Goal: Task Accomplishment & Management: Use online tool/utility

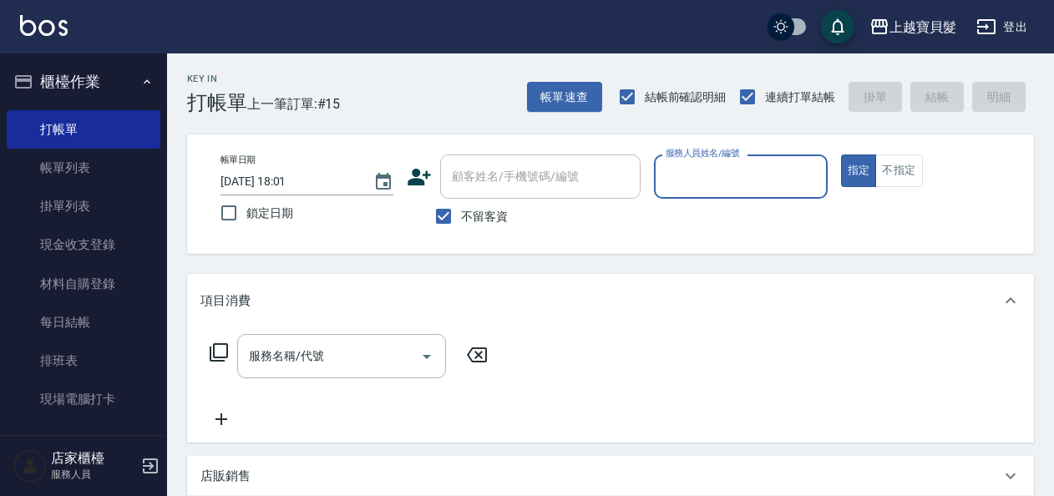
click at [762, 186] on input "服務人員姓名/編號" at bounding box center [740, 176] width 158 height 29
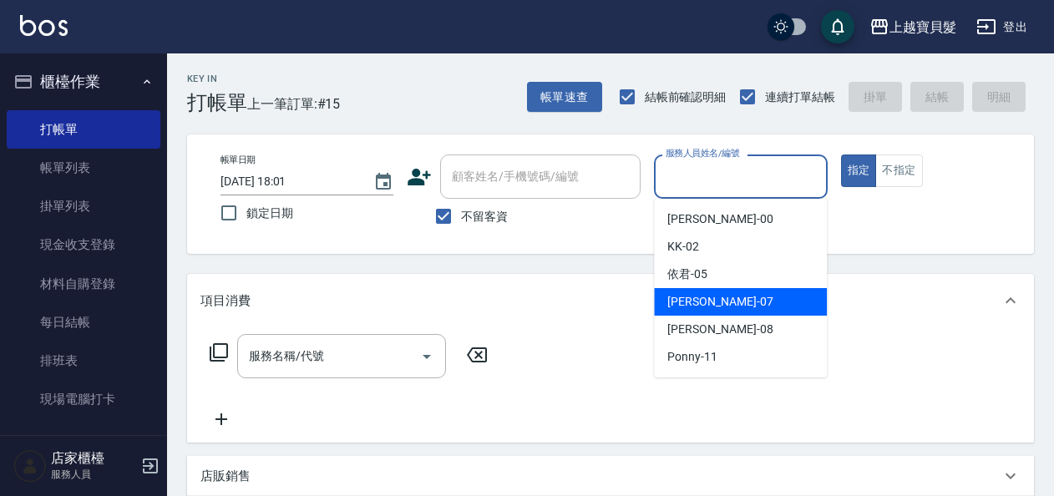
click at [747, 289] on div "[PERSON_NAME] -07" at bounding box center [740, 302] width 173 height 28
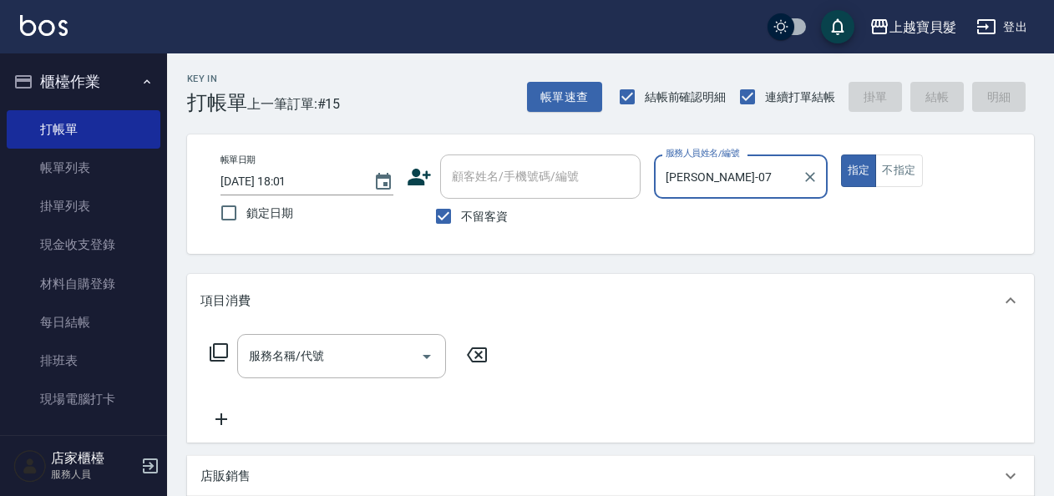
click at [736, 222] on div "帳單日期 [DATE] 18:01 鎖定日期 顧客姓名/手機號碼/編號 顧客姓名/手機號碼/編號 不留客資 服務人員姓名/編號 [PERSON_NAME]-0…" at bounding box center [610, 193] width 807 height 79
click at [731, 189] on input "[PERSON_NAME]-07" at bounding box center [727, 176] width 133 height 29
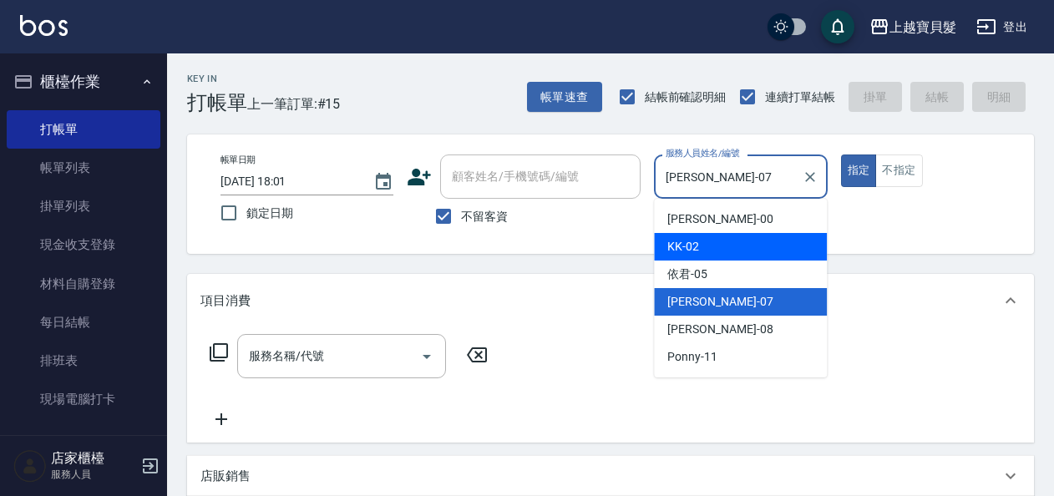
click at [721, 250] on div "KK -02" at bounding box center [740, 247] width 173 height 28
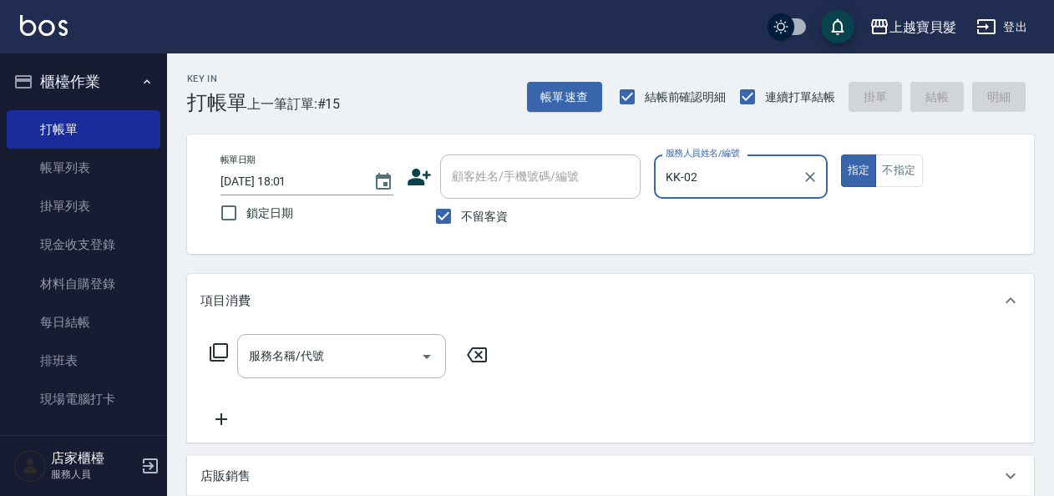
click at [720, 220] on div "帳單日期 [DATE] 18:01 鎖定日期 顧客姓名/手機號碼/編號 顧客姓名/手機號碼/編號 不留客資 服務人員姓名/編號 KK-02 服務人員姓名/編號…" at bounding box center [610, 193] width 807 height 79
click at [738, 146] on div "帳單日期 [DATE] 18:01 鎖定日期 顧客姓名/手機號碼/編號 顧客姓名/手機號碼/編號 不留客資 服務人員姓名/編號 KK-02 服務人員姓名/編號…" at bounding box center [610, 193] width 847 height 119
click at [726, 172] on input "KK-02" at bounding box center [727, 176] width 133 height 29
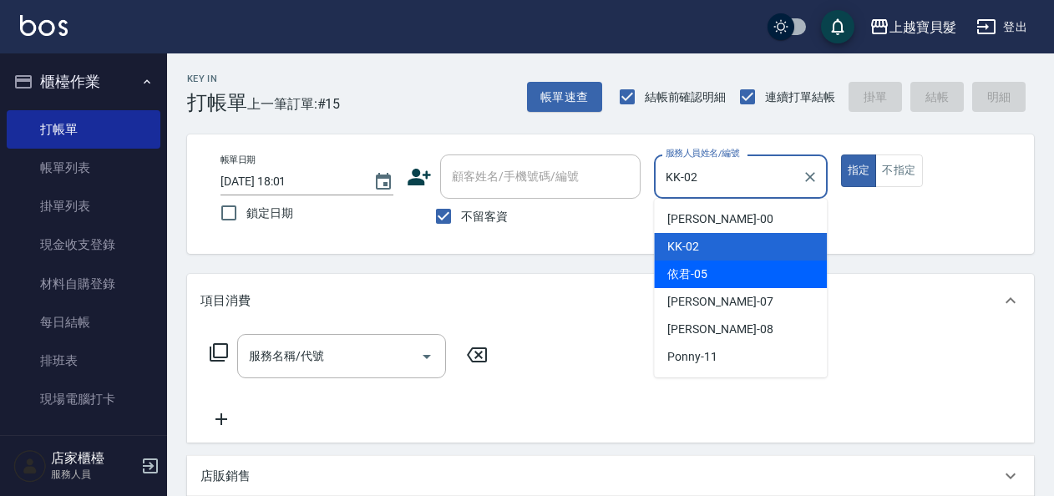
click at [703, 276] on span "依君 -05" at bounding box center [687, 275] width 40 height 18
type input "依君-05"
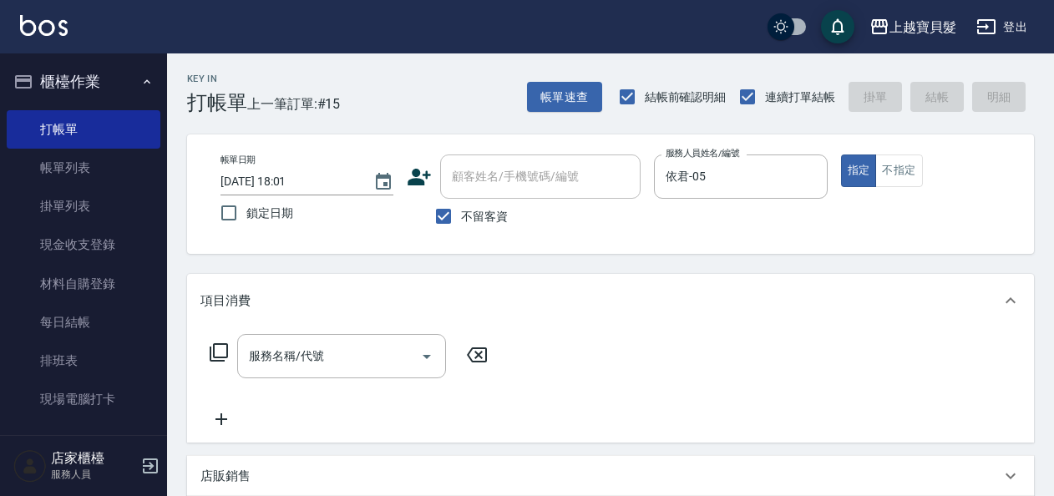
click at [217, 343] on icon at bounding box center [219, 352] width 18 height 18
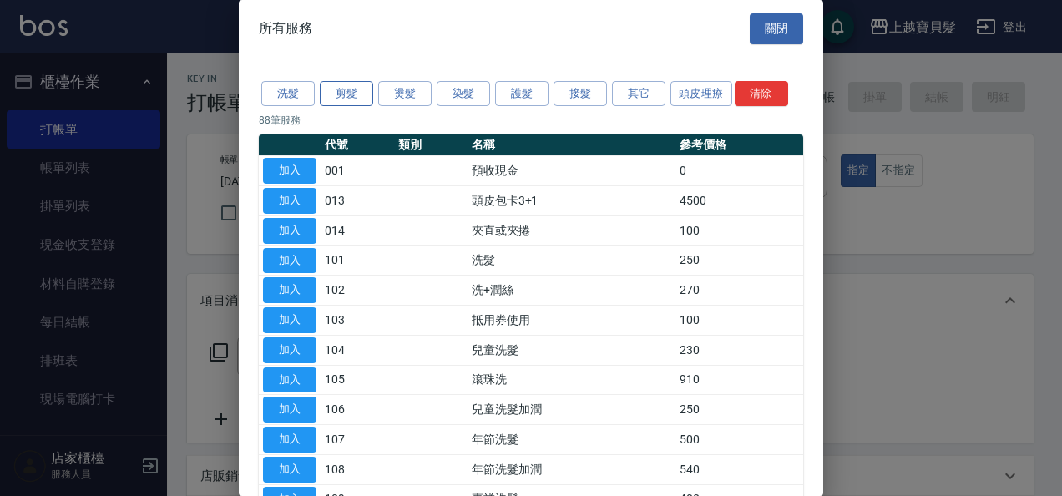
click at [352, 93] on button "剪髮" at bounding box center [346, 94] width 53 height 26
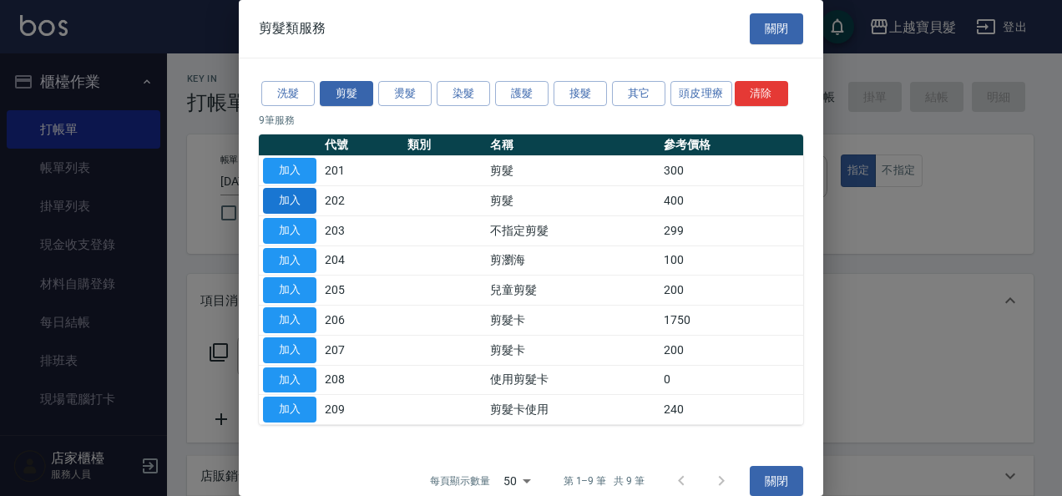
click at [293, 195] on button "加入" at bounding box center [289, 201] width 53 height 26
type input "剪髮(202)"
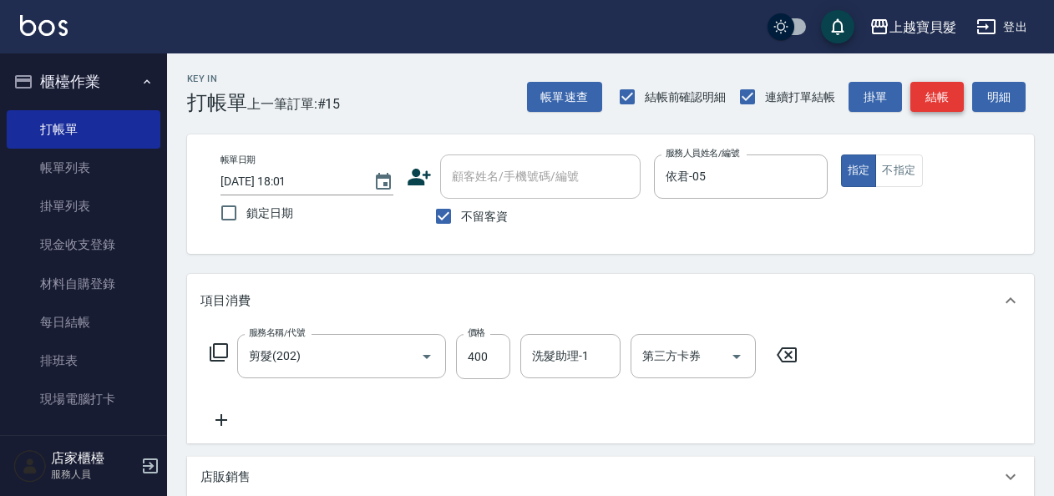
click at [927, 100] on button "結帳" at bounding box center [936, 97] width 53 height 31
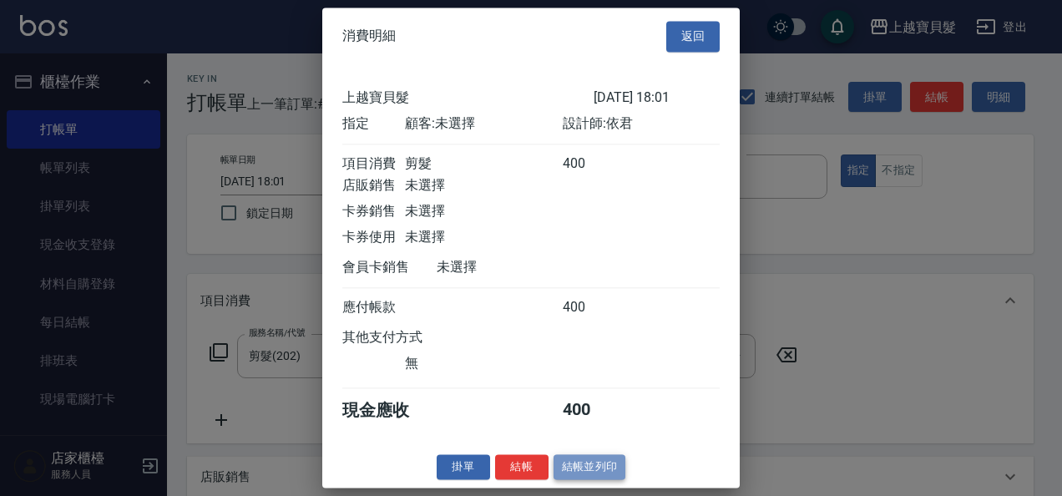
click at [586, 473] on button "結帳並列印" at bounding box center [590, 467] width 73 height 26
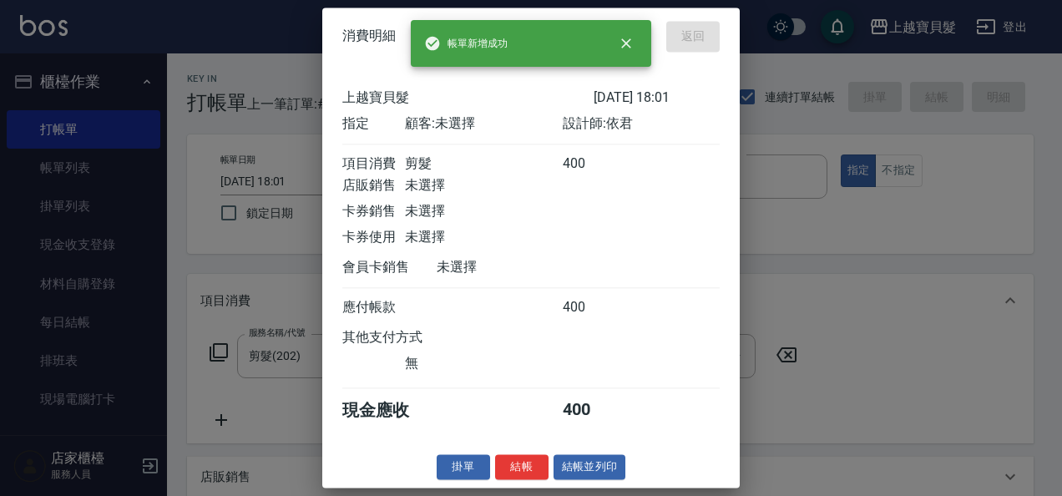
type input "[DATE] 18:40"
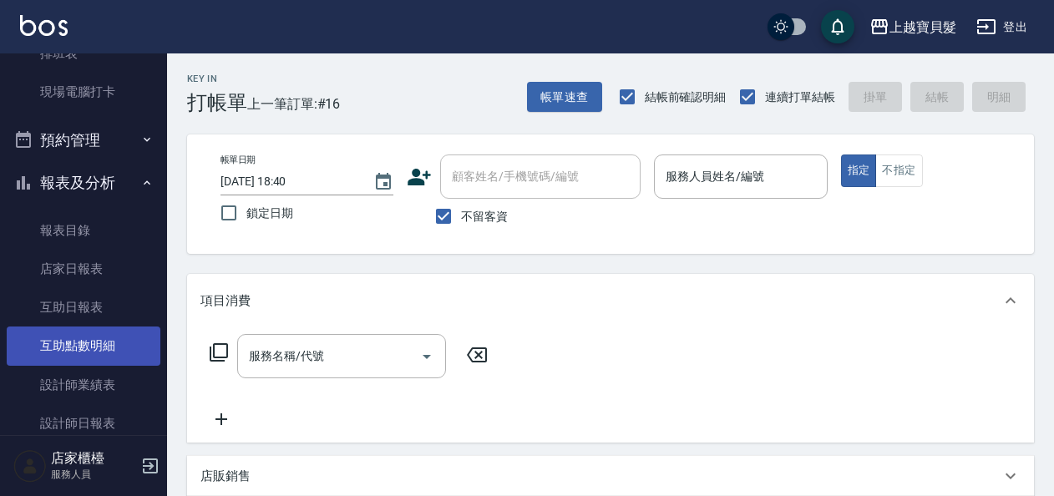
click at [124, 326] on ul "報表目錄 店家日報表 互助日報表 互助點數明細 設計師業績表 設計師日報表 店販抽成明細 非現金明細對帳單" at bounding box center [84, 366] width 154 height 322
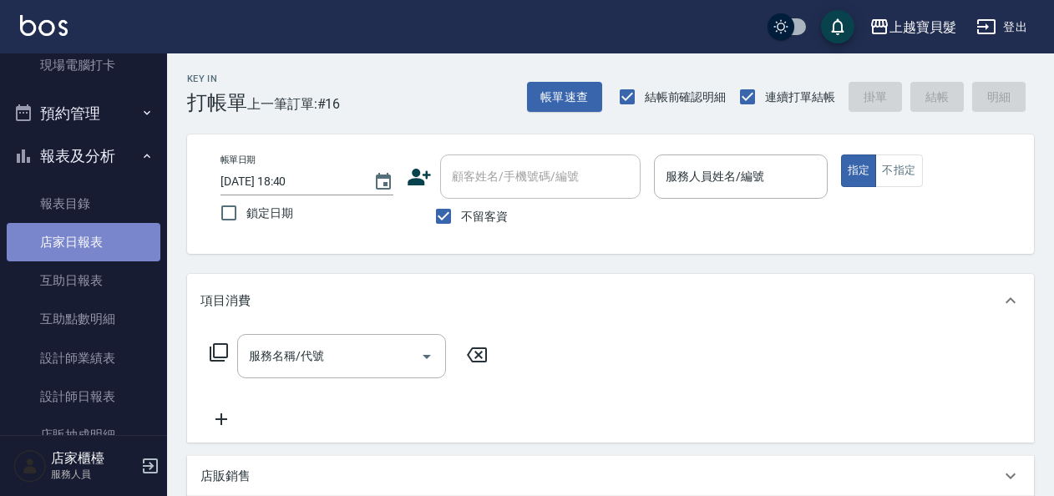
click at [109, 250] on link "店家日報表" at bounding box center [84, 242] width 154 height 38
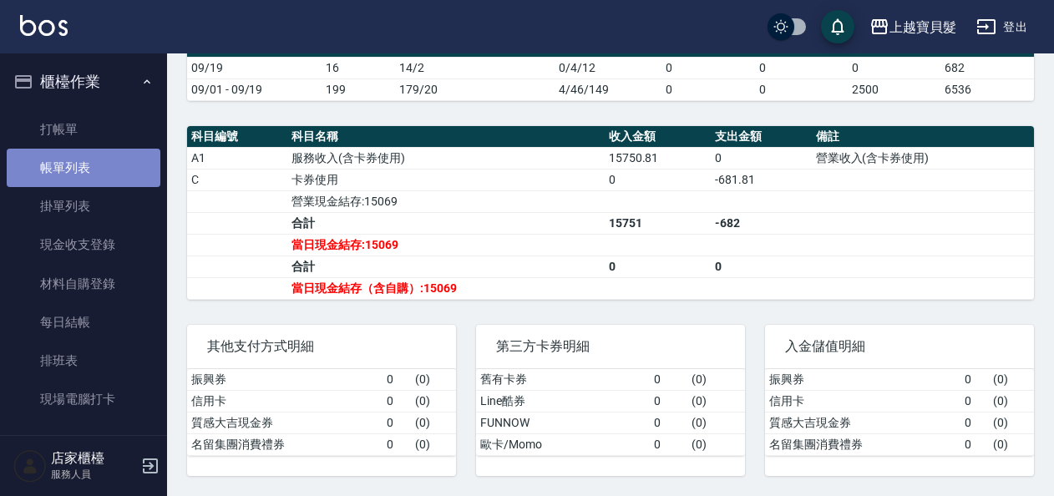
click at [89, 163] on link "帳單列表" at bounding box center [84, 168] width 154 height 38
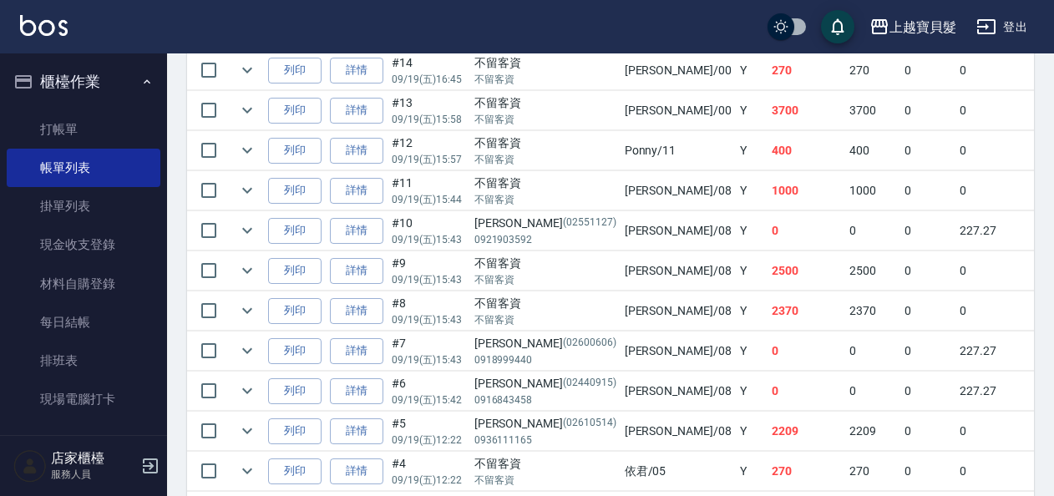
scroll to position [668, 0]
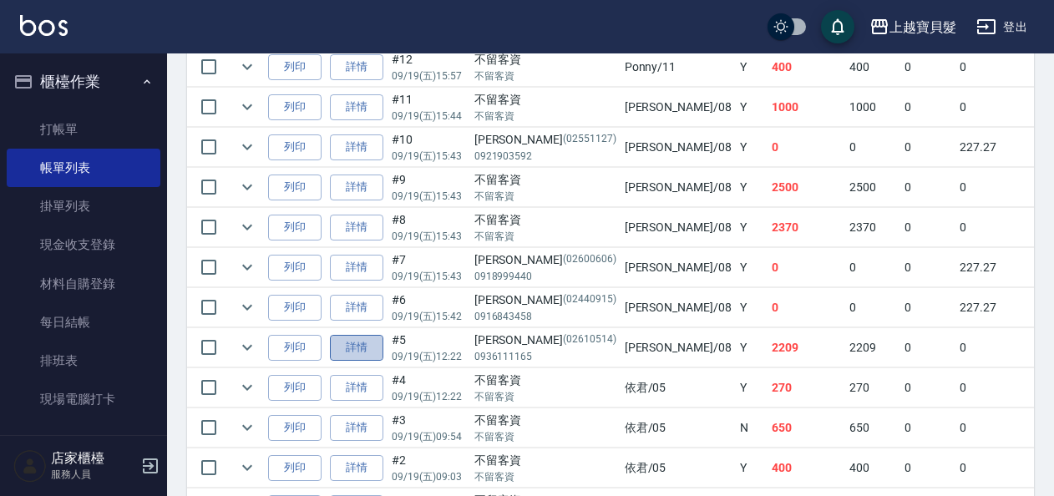
click at [372, 344] on link "詳情" at bounding box center [356, 348] width 53 height 26
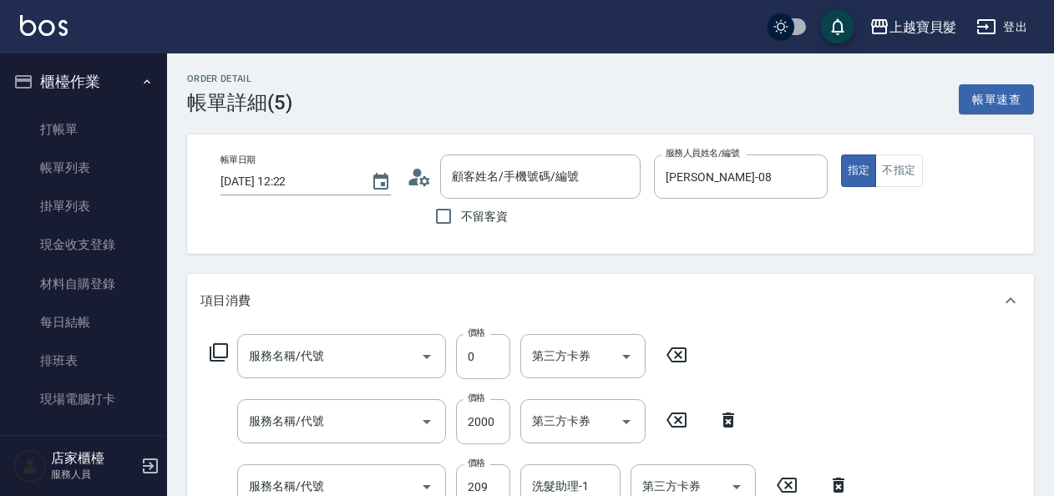
type input "[DATE] 12:22"
type input "[PERSON_NAME]-08"
type input "[PERSON_NAME]/0936111165/02610514"
type input "使用剪髮卡(208)"
type input "剪髮卡(206)"
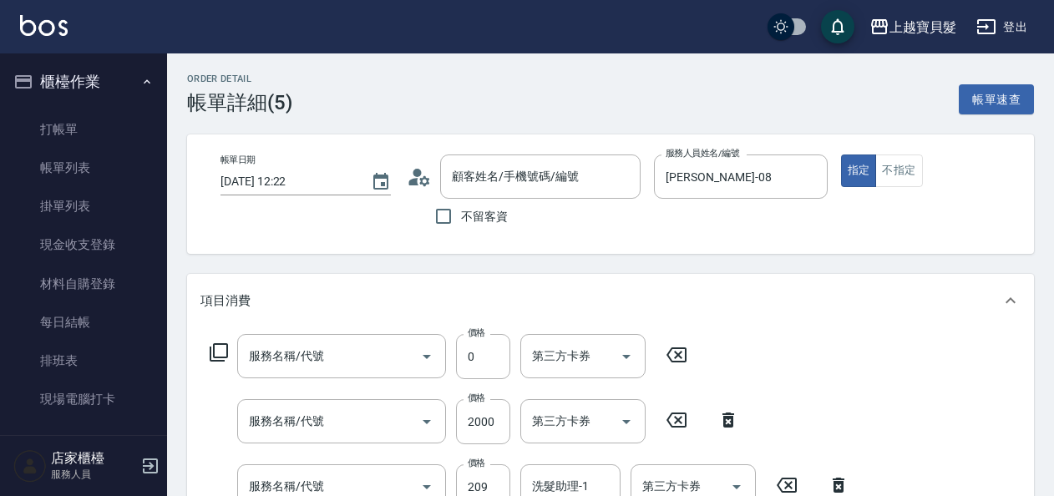
type input "洗髮券使用加潤(111)"
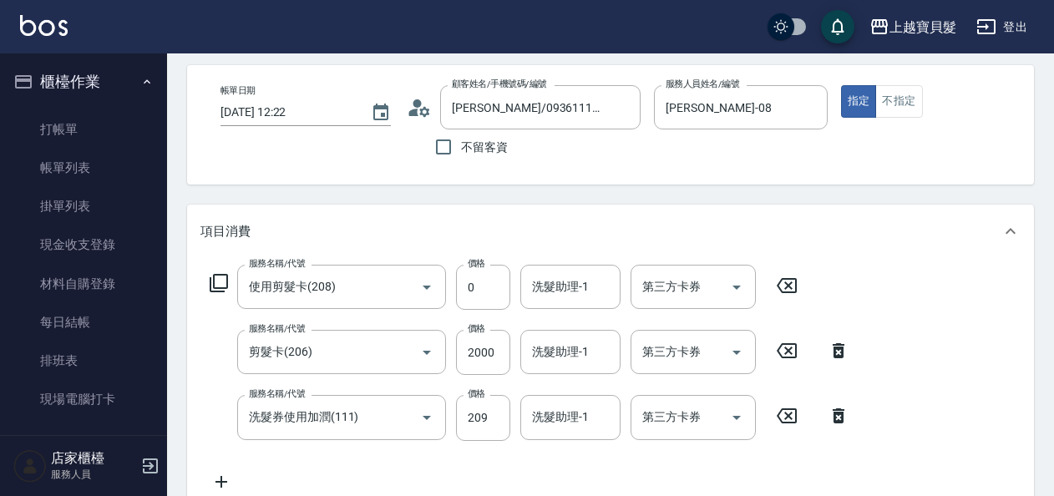
scroll to position [167, 0]
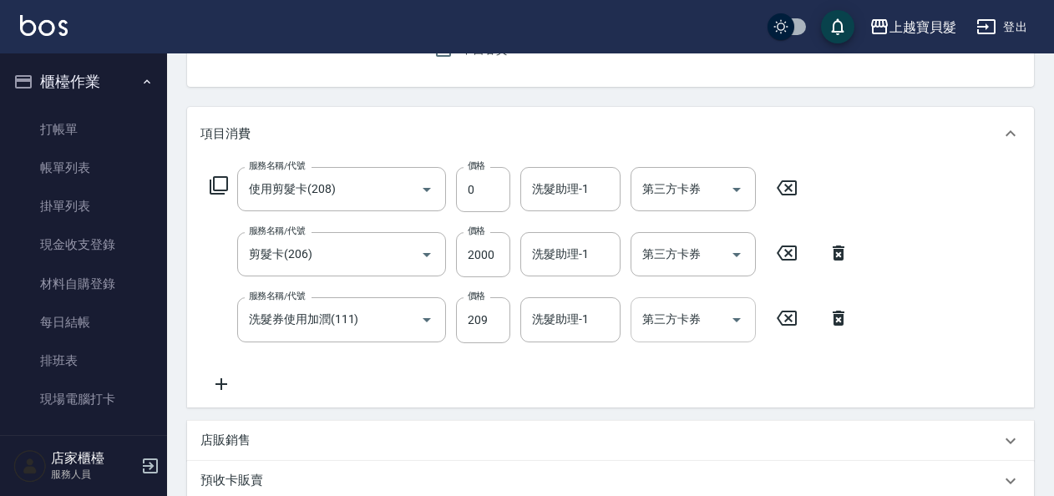
click at [734, 321] on icon "Open" at bounding box center [736, 320] width 20 height 20
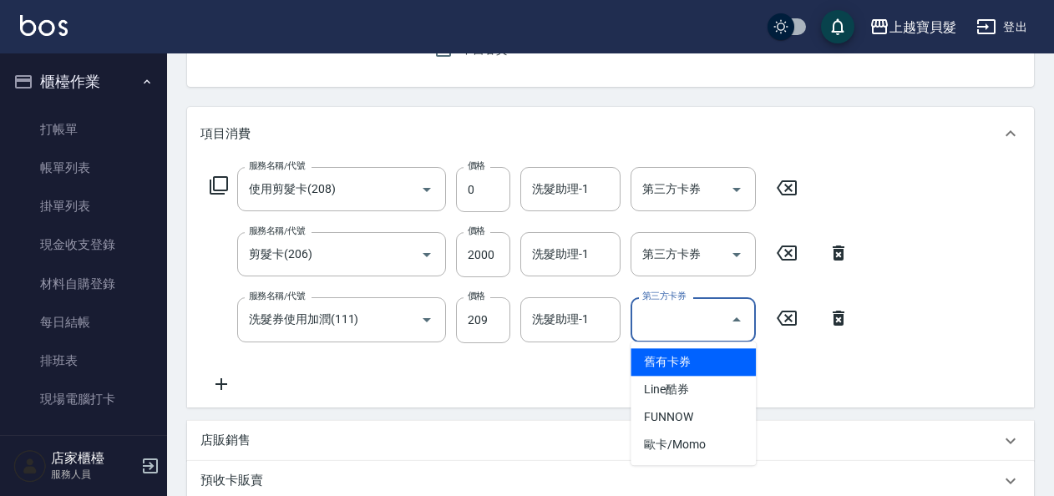
click at [704, 371] on span "舊有卡券" at bounding box center [692, 362] width 125 height 28
type input "舊有卡券"
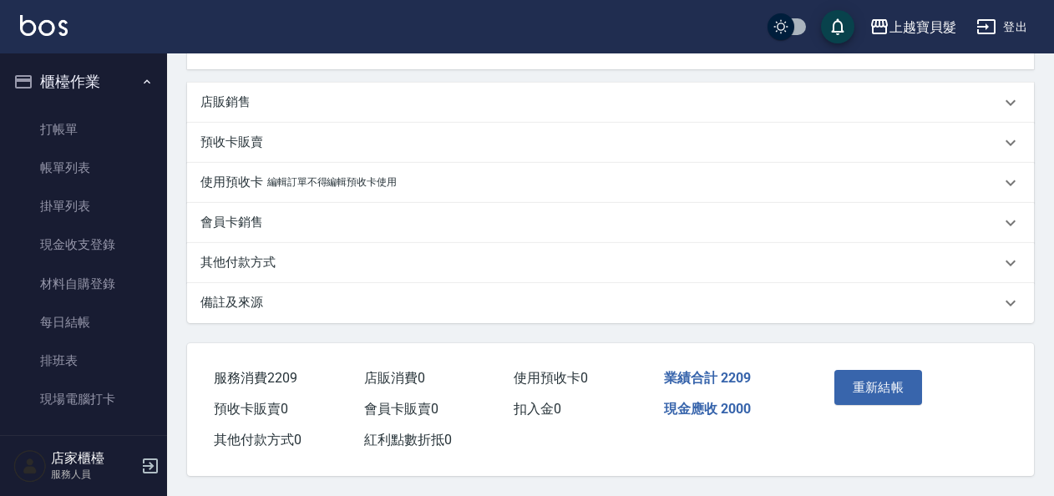
scroll to position [527, 0]
click at [878, 399] on button "重新結帳" at bounding box center [878, 387] width 89 height 35
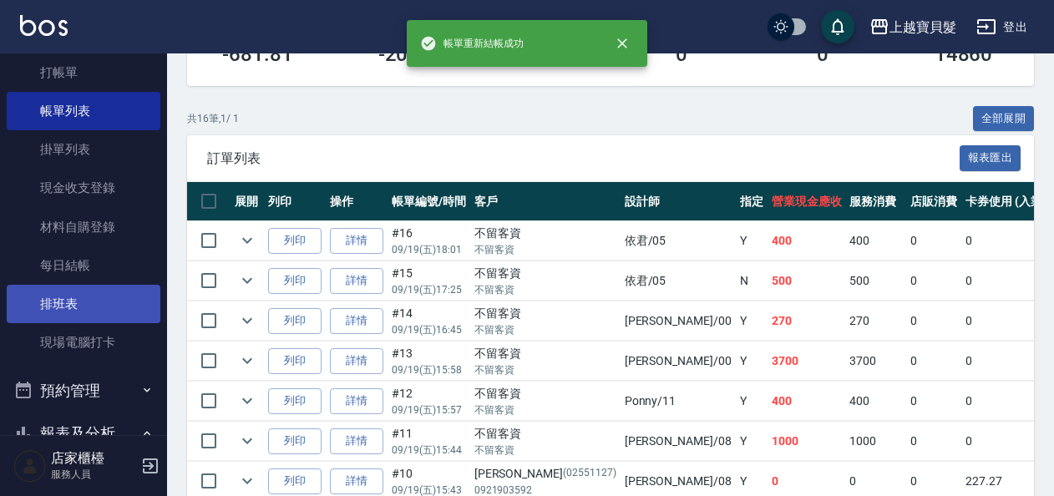
scroll to position [83, 0]
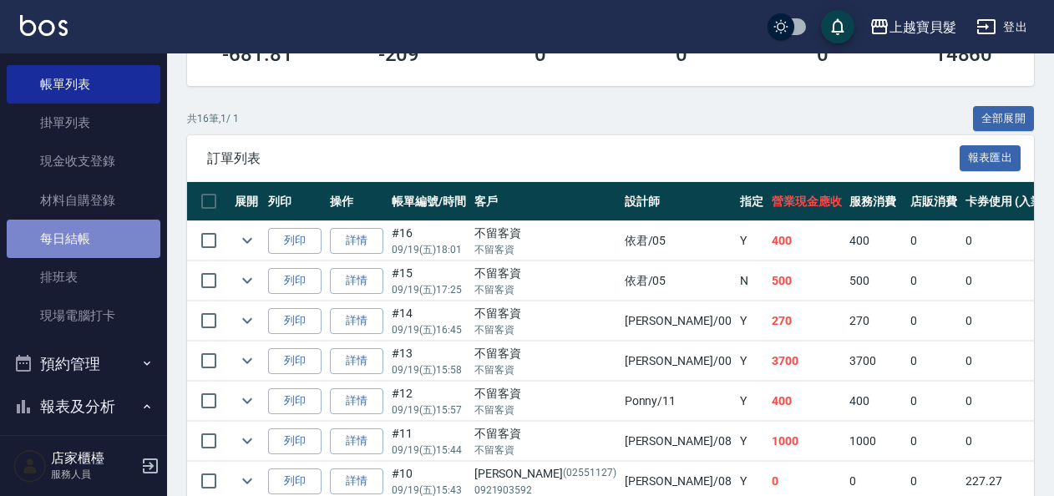
click at [83, 244] on link "每日結帳" at bounding box center [84, 239] width 154 height 38
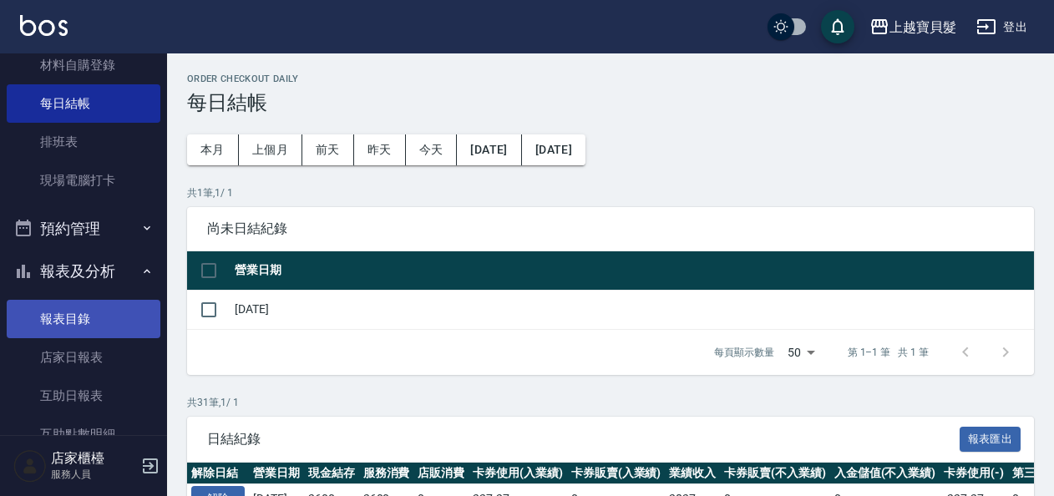
scroll to position [334, 0]
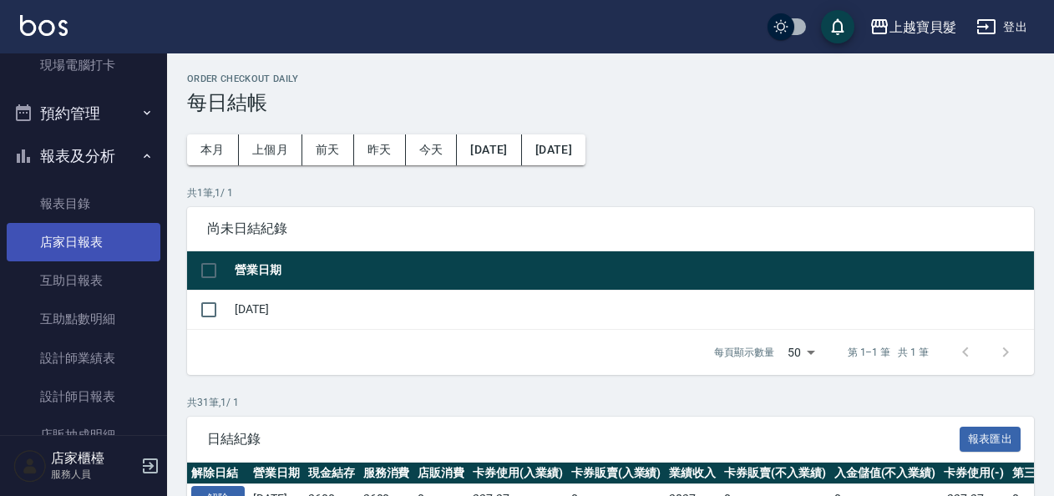
click at [115, 245] on link "店家日報表" at bounding box center [84, 242] width 154 height 38
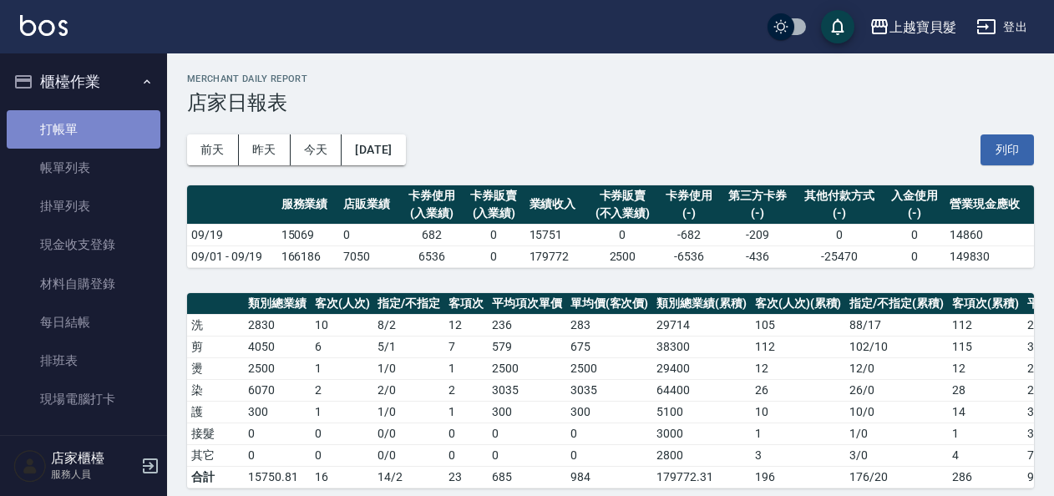
click at [134, 133] on link "打帳單" at bounding box center [84, 129] width 154 height 38
